Goal: Task Accomplishment & Management: Use online tool/utility

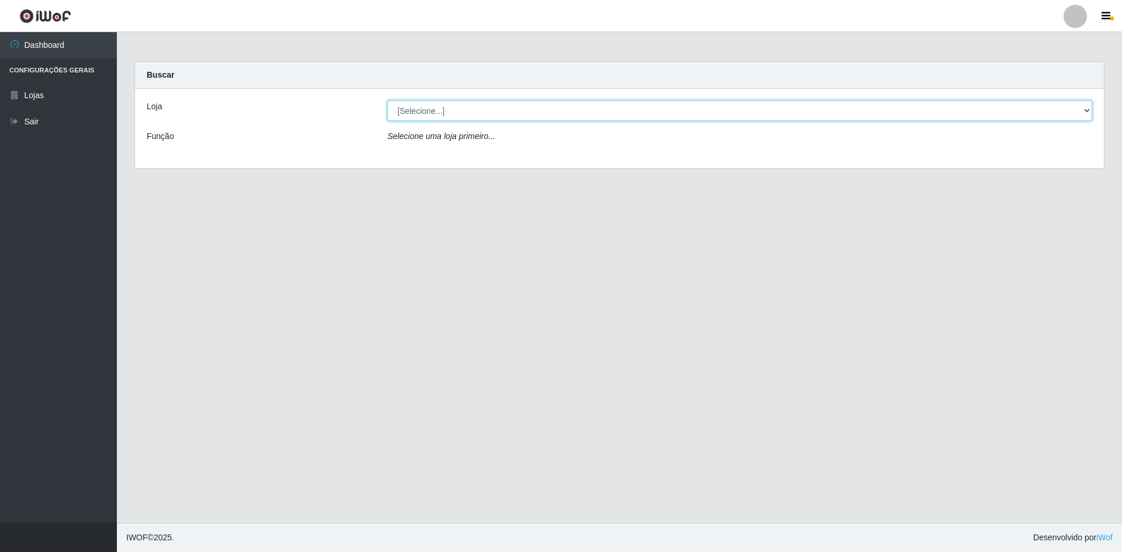
click at [433, 109] on select "[Selecione...] Hiper Queiroz - [GEOGRAPHIC_DATA] [GEOGRAPHIC_DATA] [GEOGRAPHIC_…" at bounding box center [740, 111] width 705 height 20
select select "517"
click at [388, 101] on select "[Selecione...] Hiper Queiroz - [GEOGRAPHIC_DATA] [GEOGRAPHIC_DATA] [GEOGRAPHIC_…" at bounding box center [740, 111] width 705 height 20
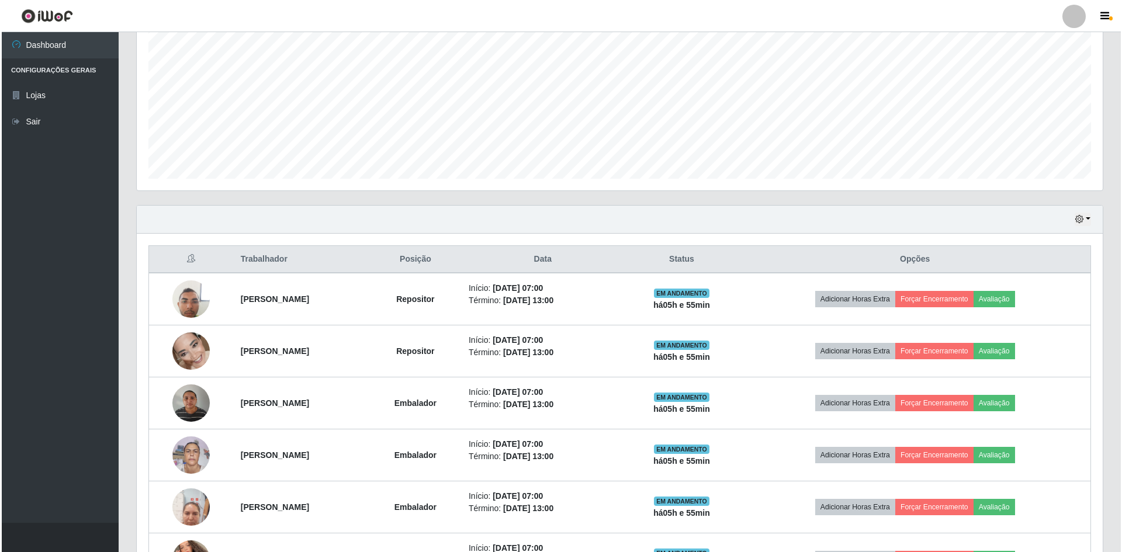
scroll to position [292, 0]
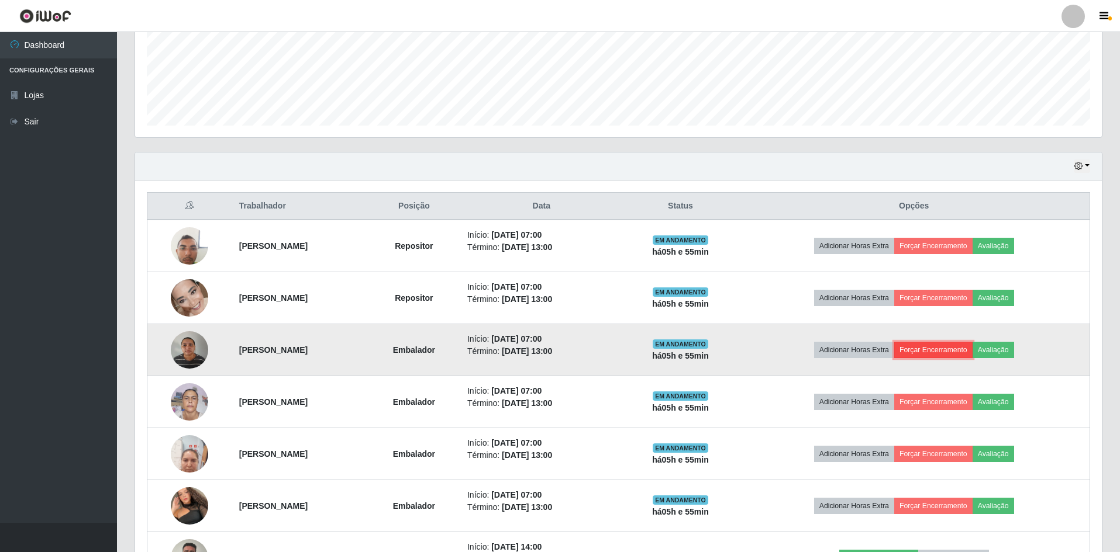
click at [965, 356] on button "Forçar Encerramento" at bounding box center [933, 350] width 78 height 16
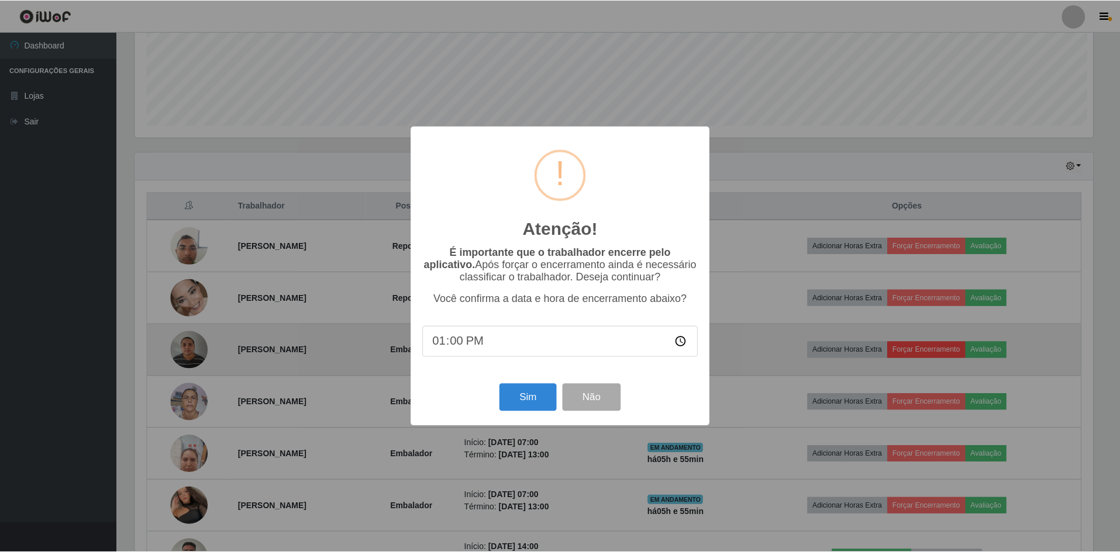
scroll to position [243, 960]
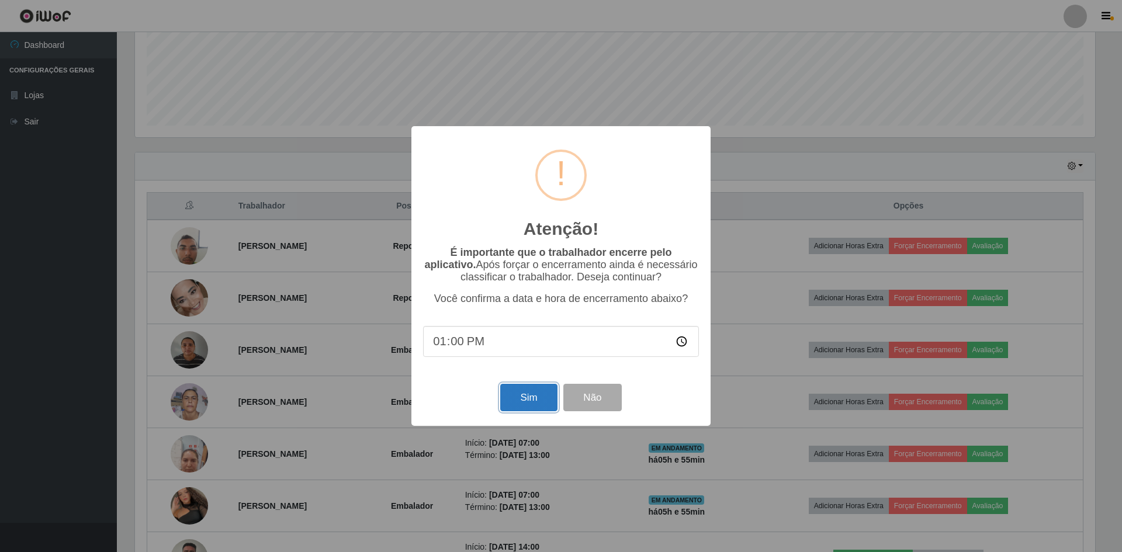
click at [526, 397] on button "Sim" at bounding box center [528, 397] width 57 height 27
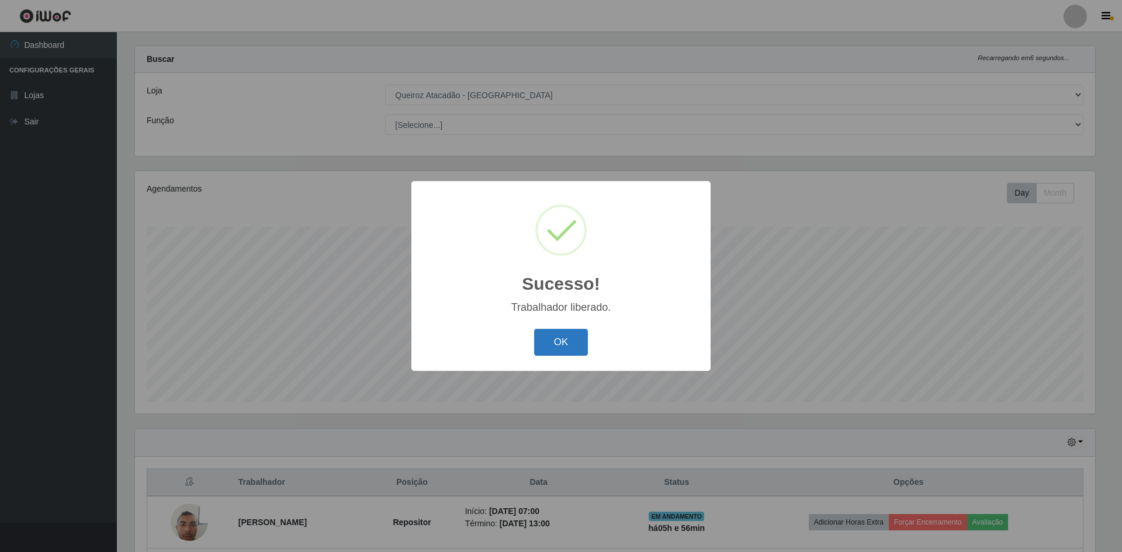
click at [571, 336] on button "OK" at bounding box center [561, 342] width 54 height 27
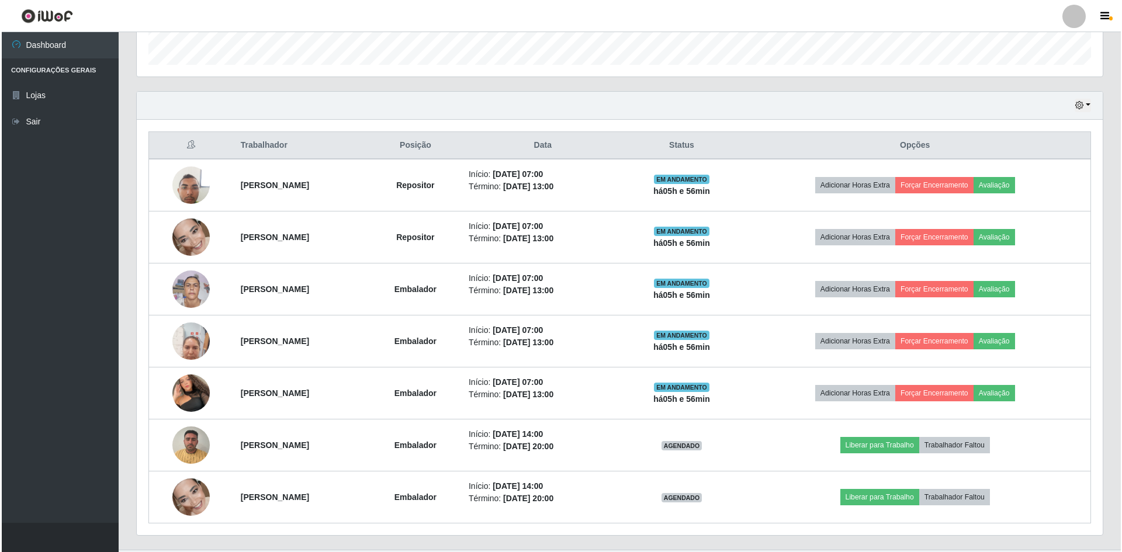
scroll to position [380, 0]
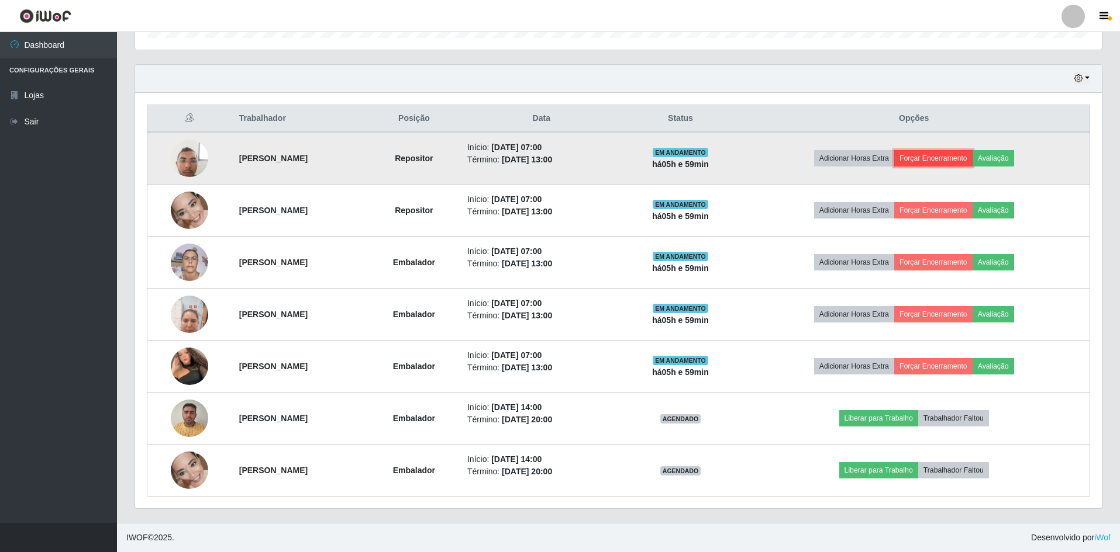
click at [932, 158] on button "Forçar Encerramento" at bounding box center [933, 158] width 78 height 16
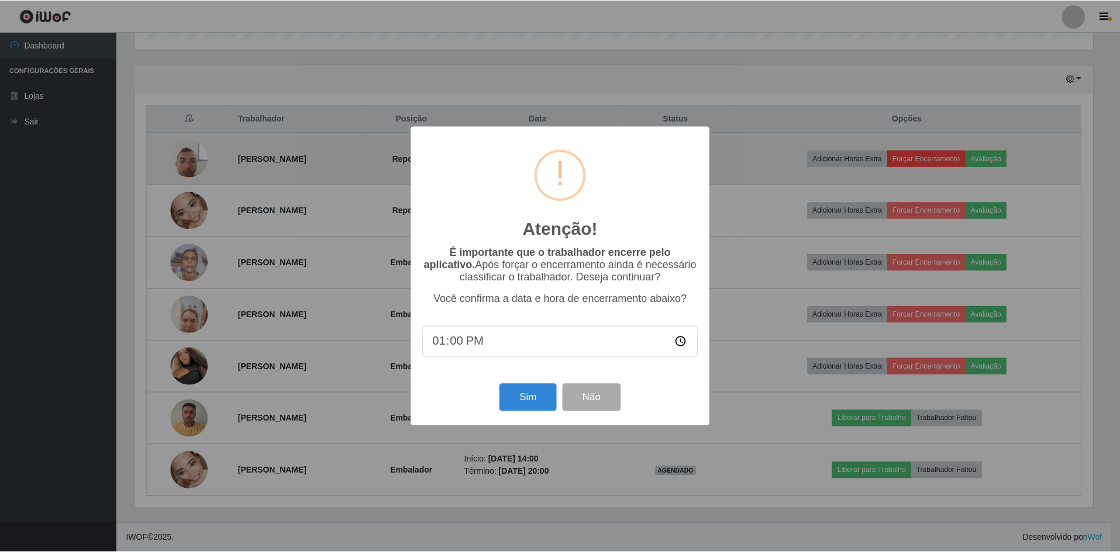
scroll to position [243, 960]
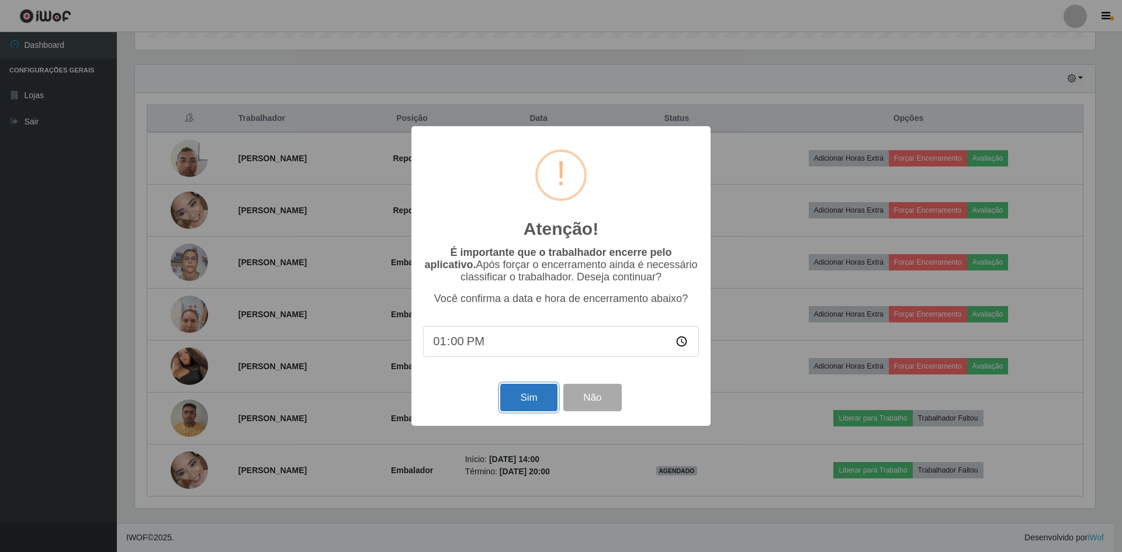
click at [524, 401] on button "Sim" at bounding box center [528, 397] width 57 height 27
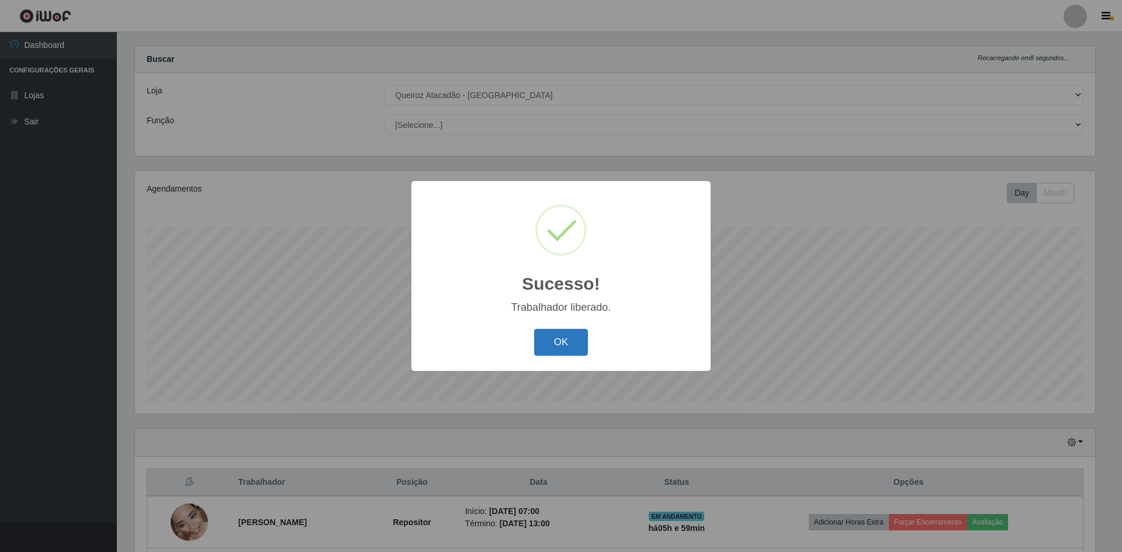
click at [550, 342] on button "OK" at bounding box center [561, 342] width 54 height 27
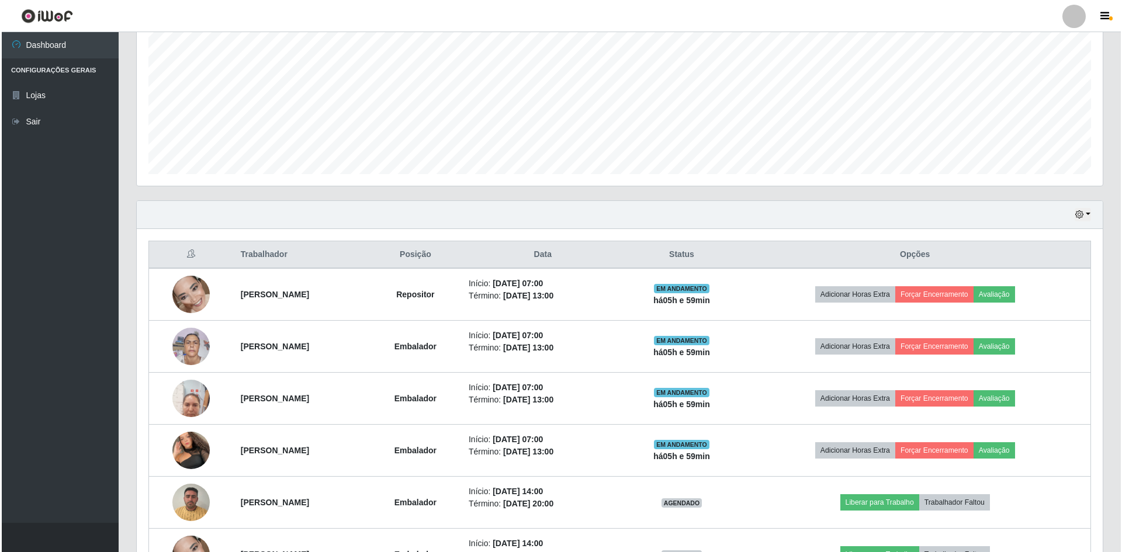
scroll to position [250, 0]
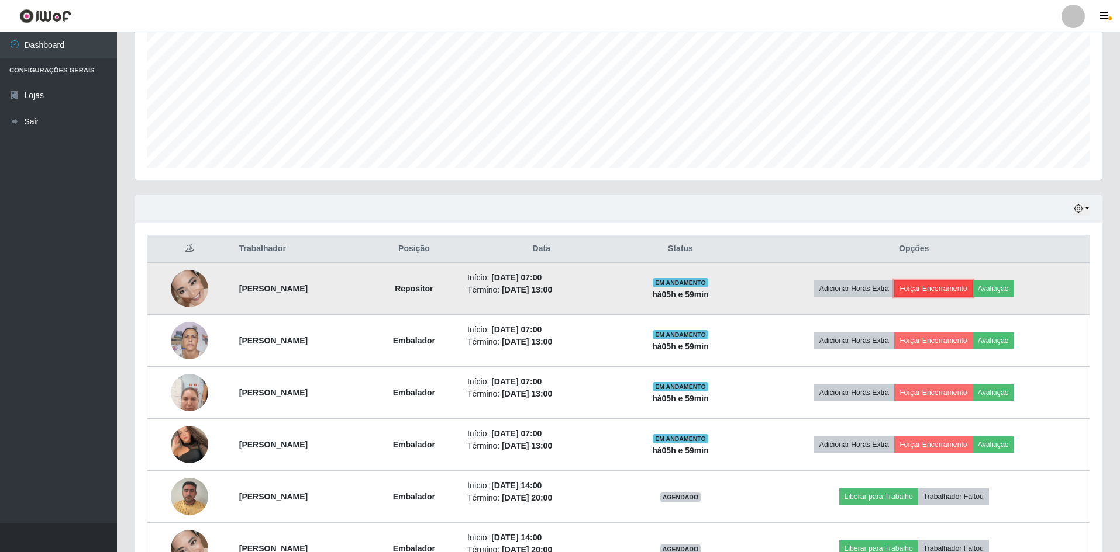
click at [946, 284] on button "Forçar Encerramento" at bounding box center [933, 289] width 78 height 16
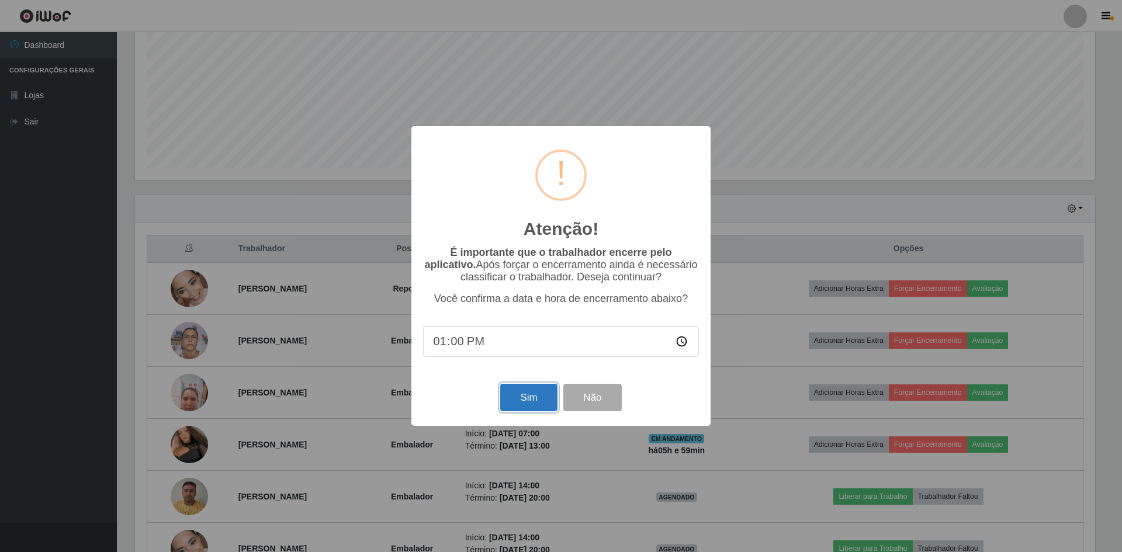
click at [517, 392] on button "Sim" at bounding box center [528, 397] width 57 height 27
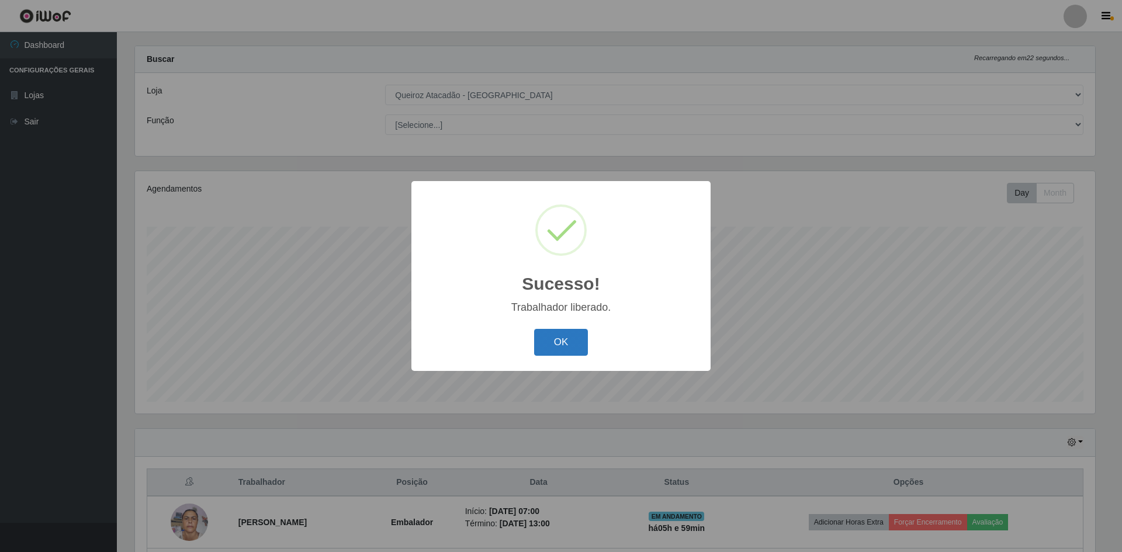
click at [572, 340] on button "OK" at bounding box center [561, 342] width 54 height 27
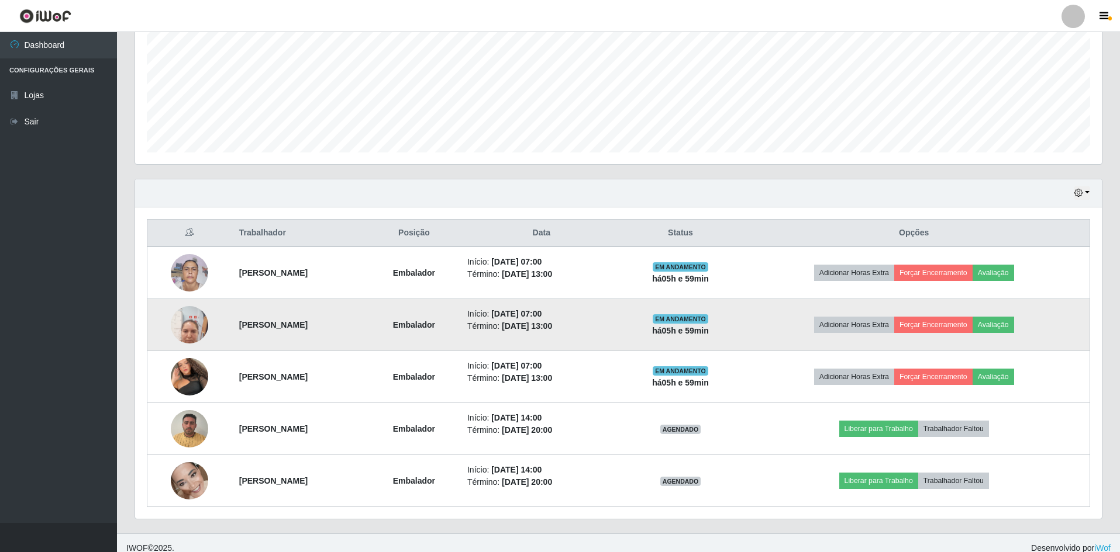
scroll to position [276, 0]
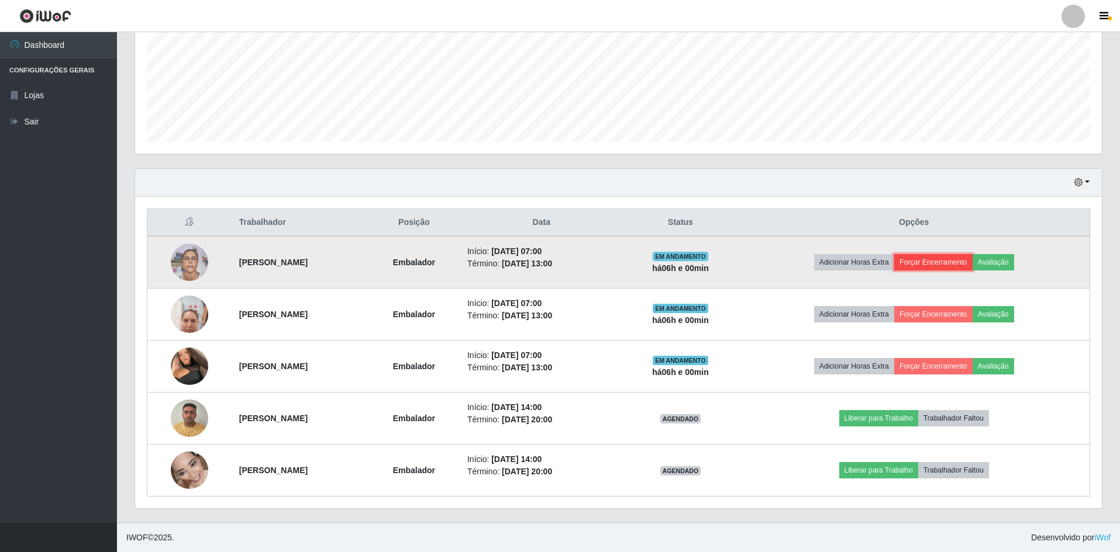
click at [953, 261] on button "Forçar Encerramento" at bounding box center [933, 262] width 78 height 16
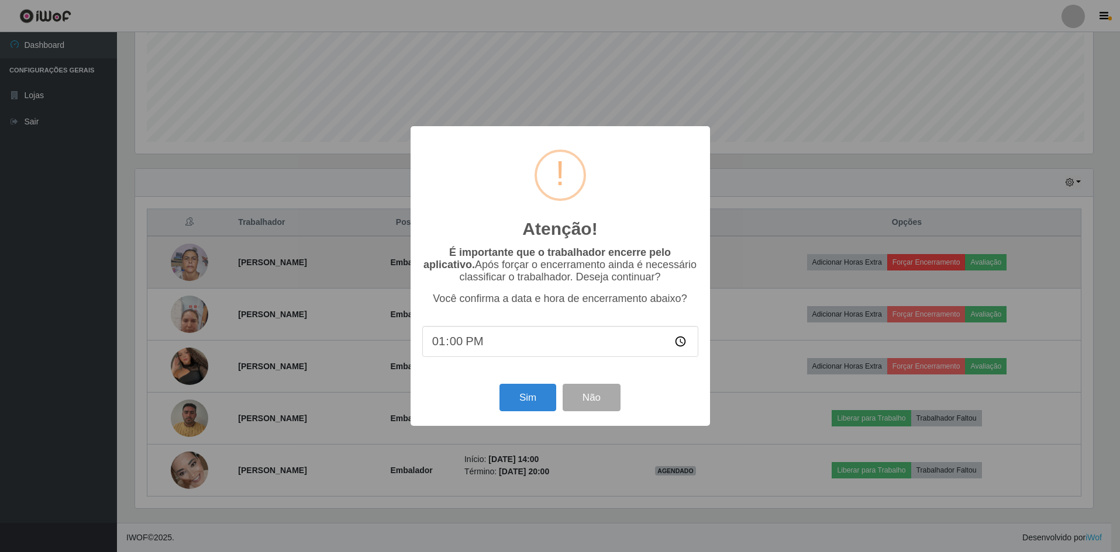
scroll to position [243, 960]
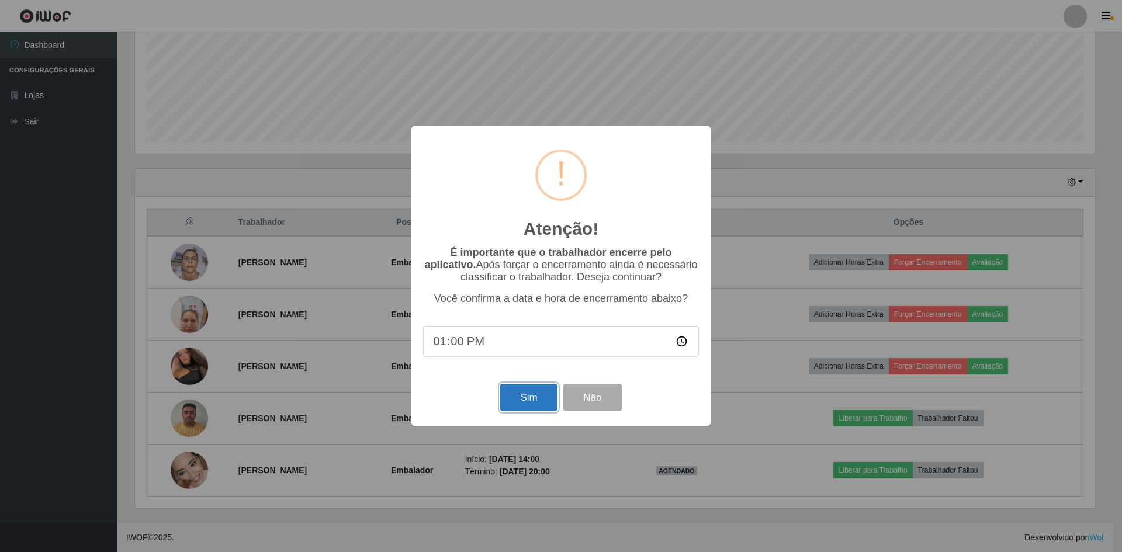
click at [534, 409] on button "Sim" at bounding box center [528, 397] width 57 height 27
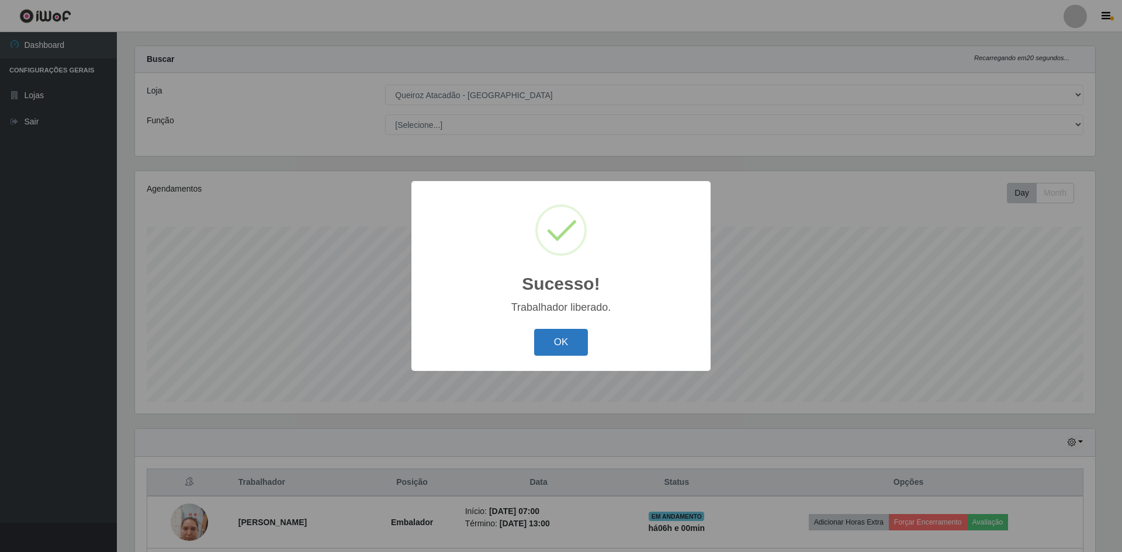
click at [571, 345] on button "OK" at bounding box center [561, 342] width 54 height 27
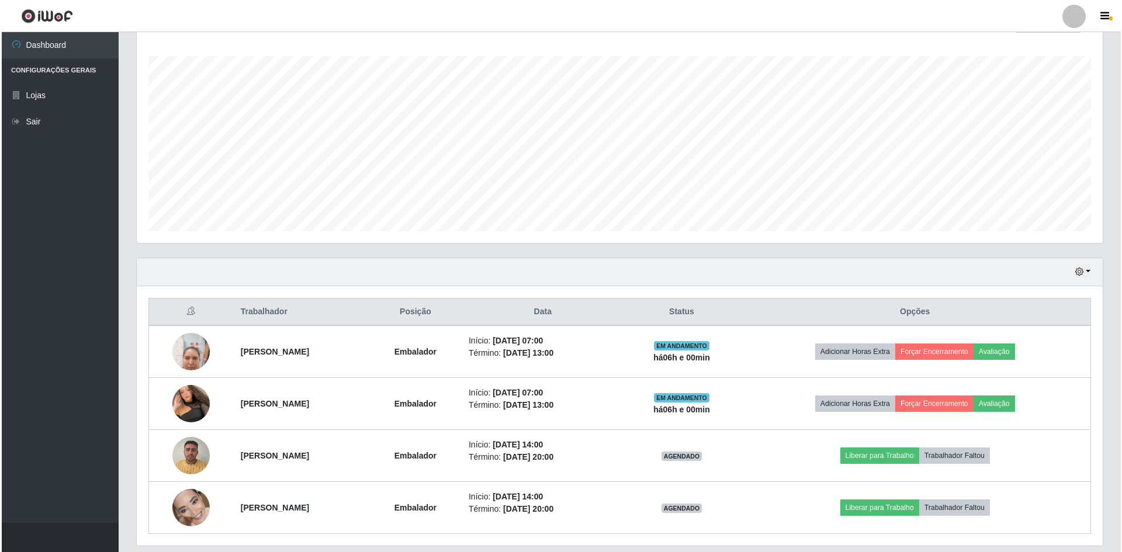
scroll to position [0, 0]
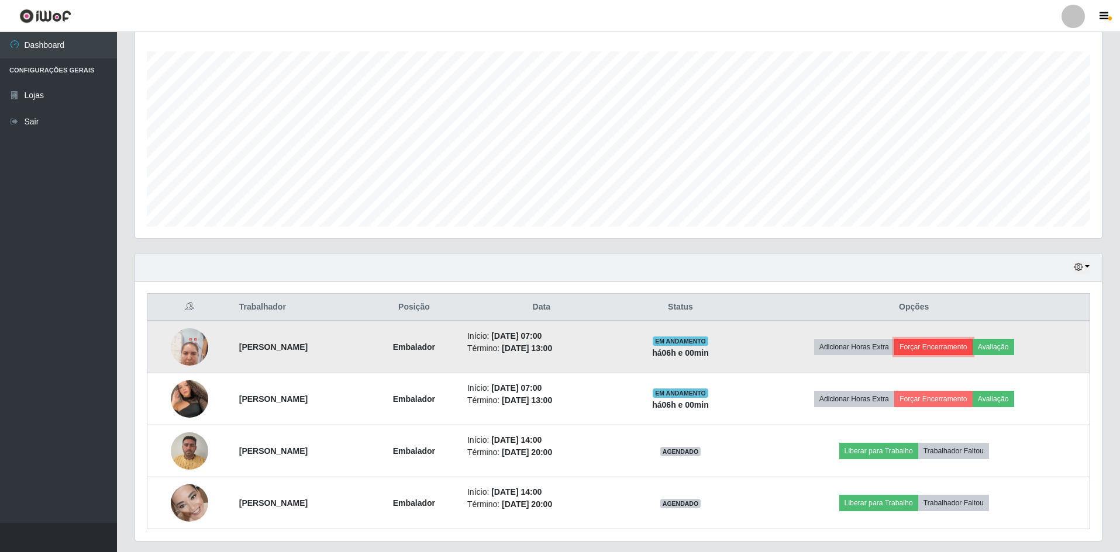
click at [943, 349] on button "Forçar Encerramento" at bounding box center [933, 347] width 78 height 16
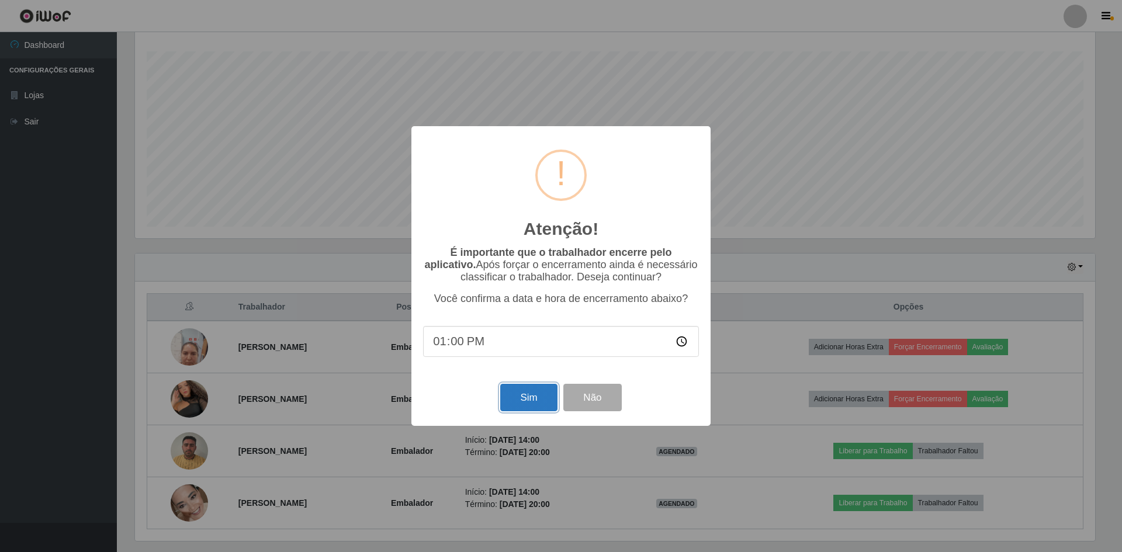
click at [537, 409] on button "Sim" at bounding box center [528, 397] width 57 height 27
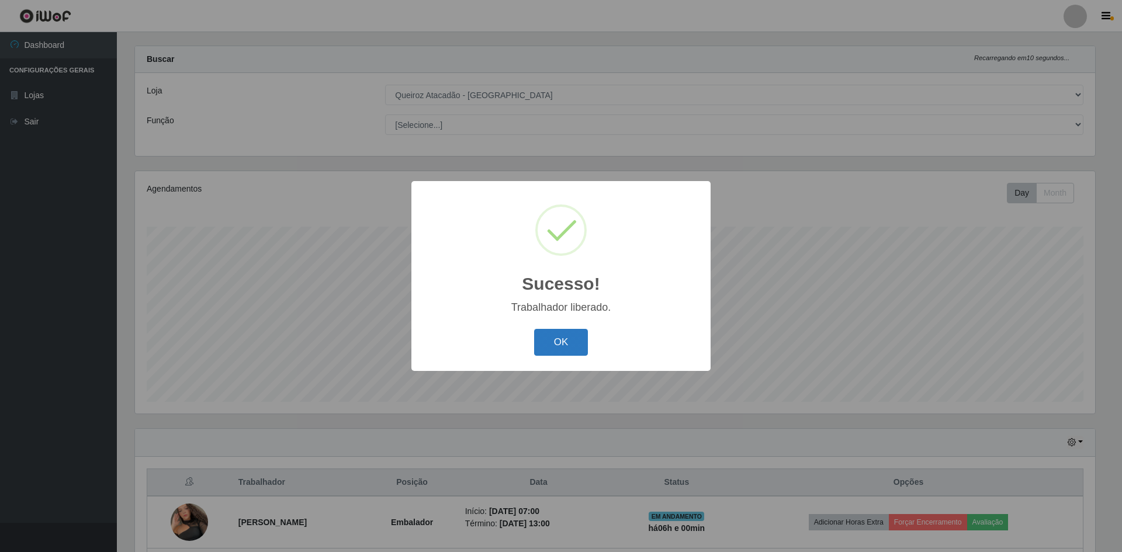
click at [557, 339] on button "OK" at bounding box center [561, 342] width 54 height 27
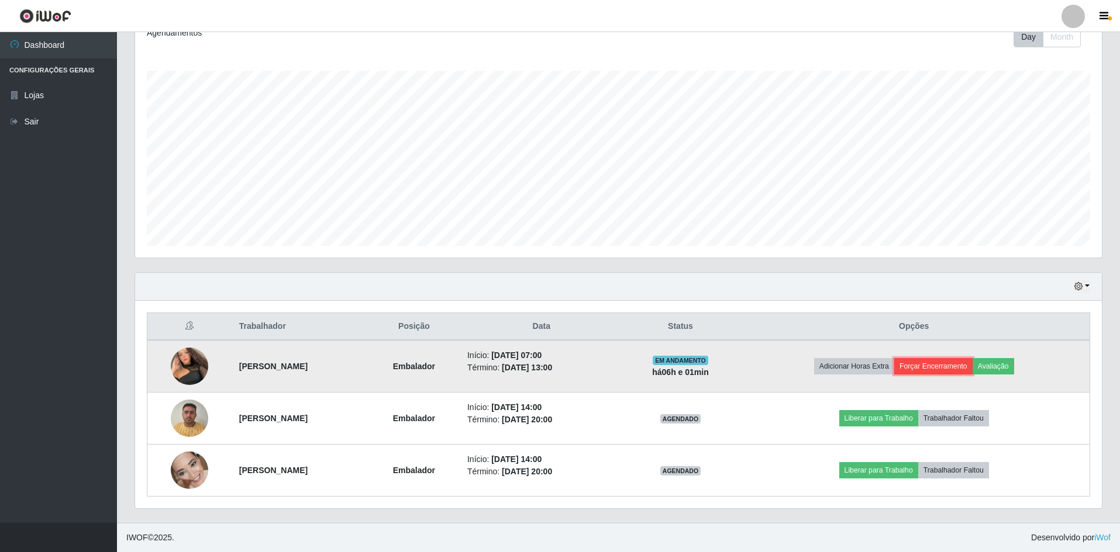
click at [930, 370] on button "Forçar Encerramento" at bounding box center [933, 366] width 78 height 16
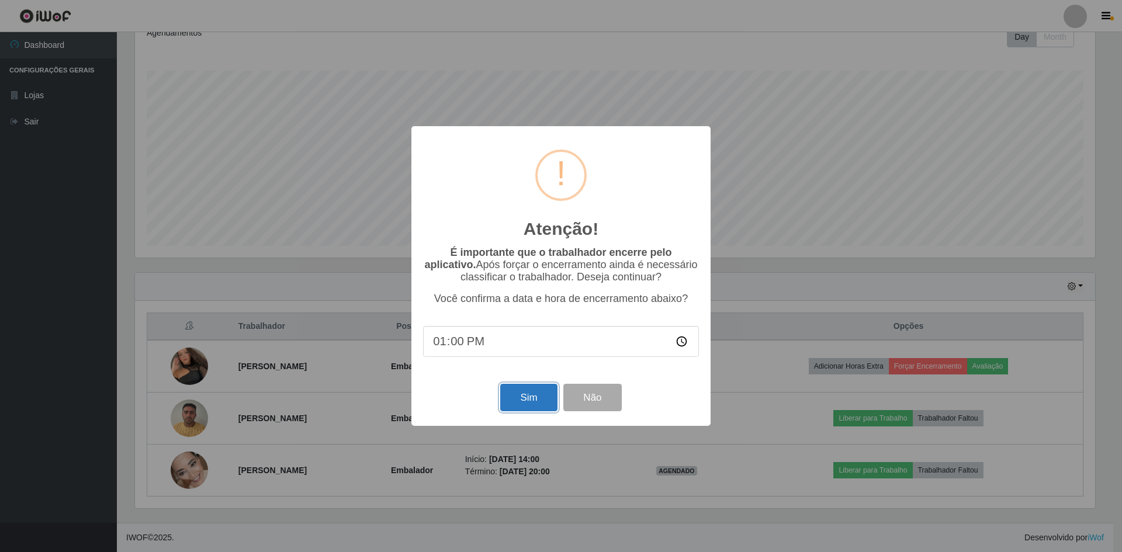
click at [525, 396] on button "Sim" at bounding box center [528, 397] width 57 height 27
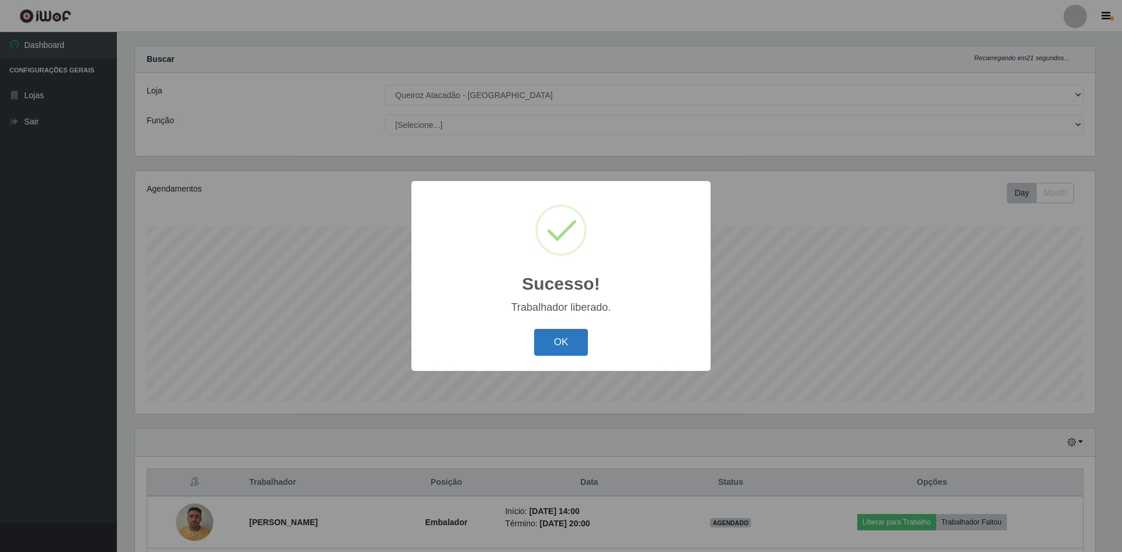
click at [578, 353] on button "OK" at bounding box center [561, 342] width 54 height 27
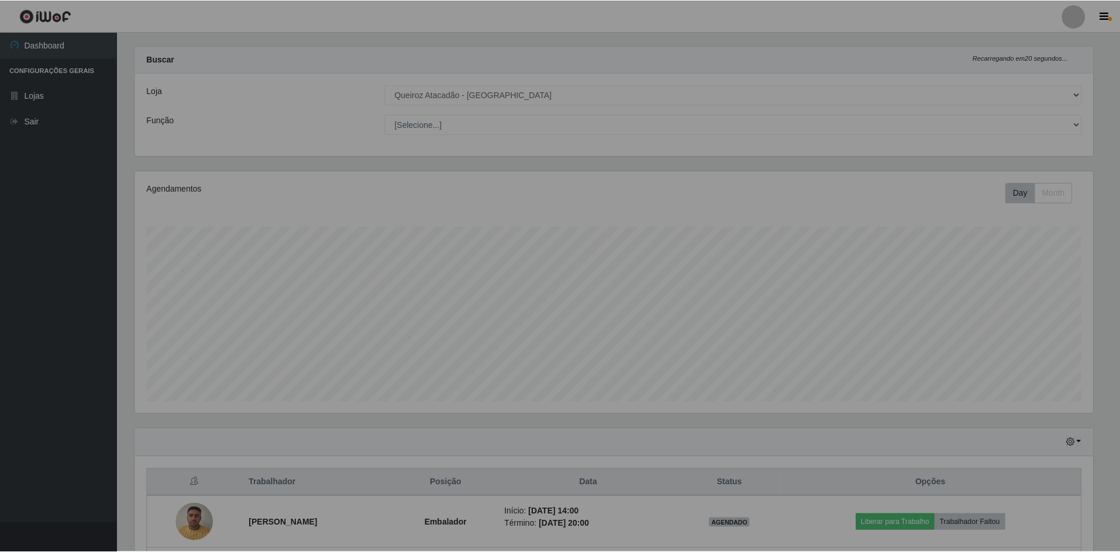
scroll to position [243, 966]
